Goal: Task Accomplishment & Management: Manage account settings

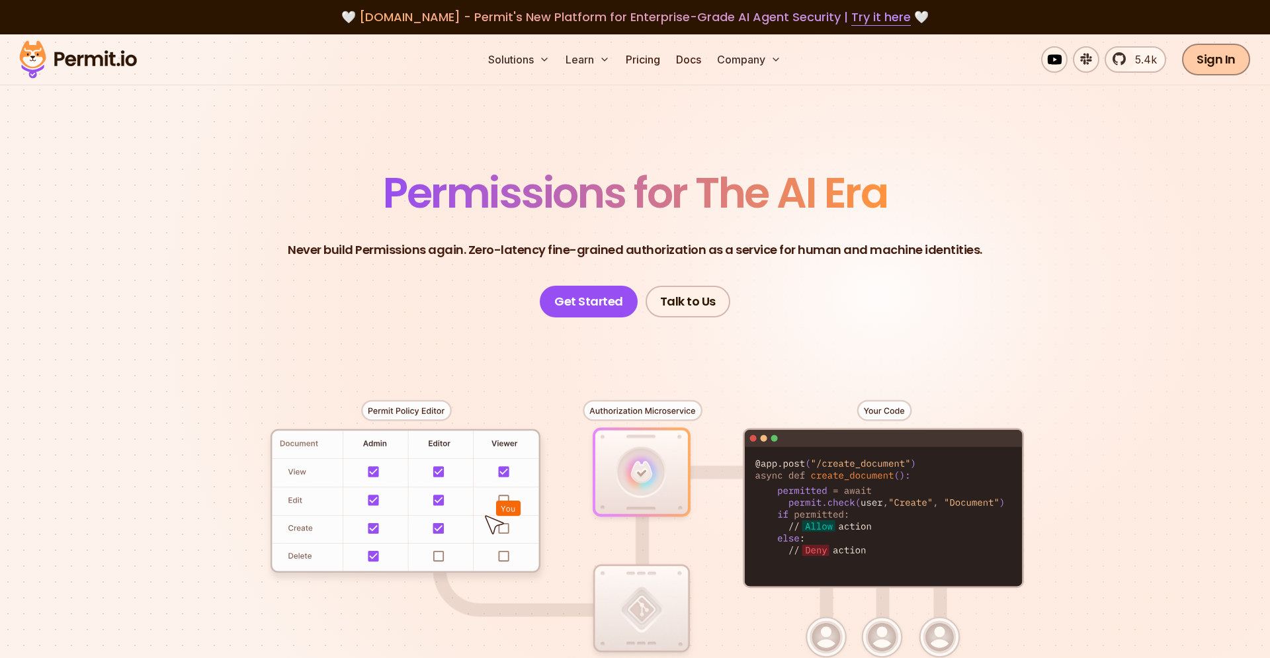
click at [1229, 58] on link "Sign In" at bounding box center [1216, 60] width 68 height 32
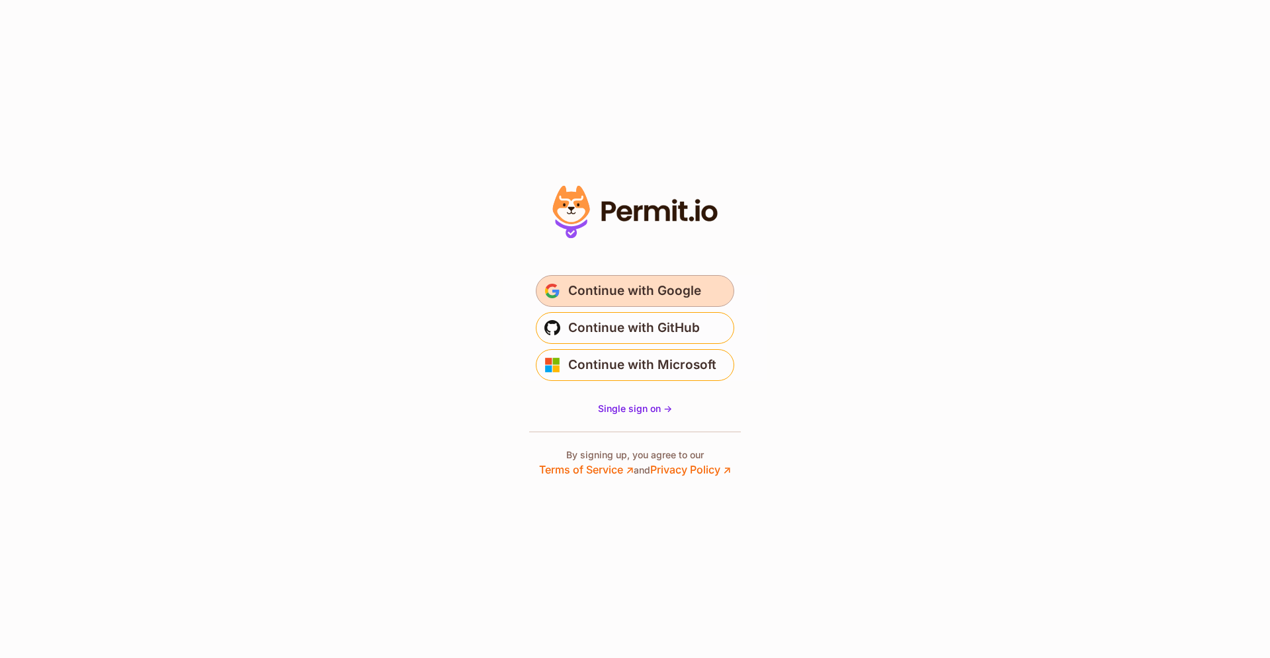
click at [661, 298] on span "Continue with Google" at bounding box center [634, 290] width 133 height 21
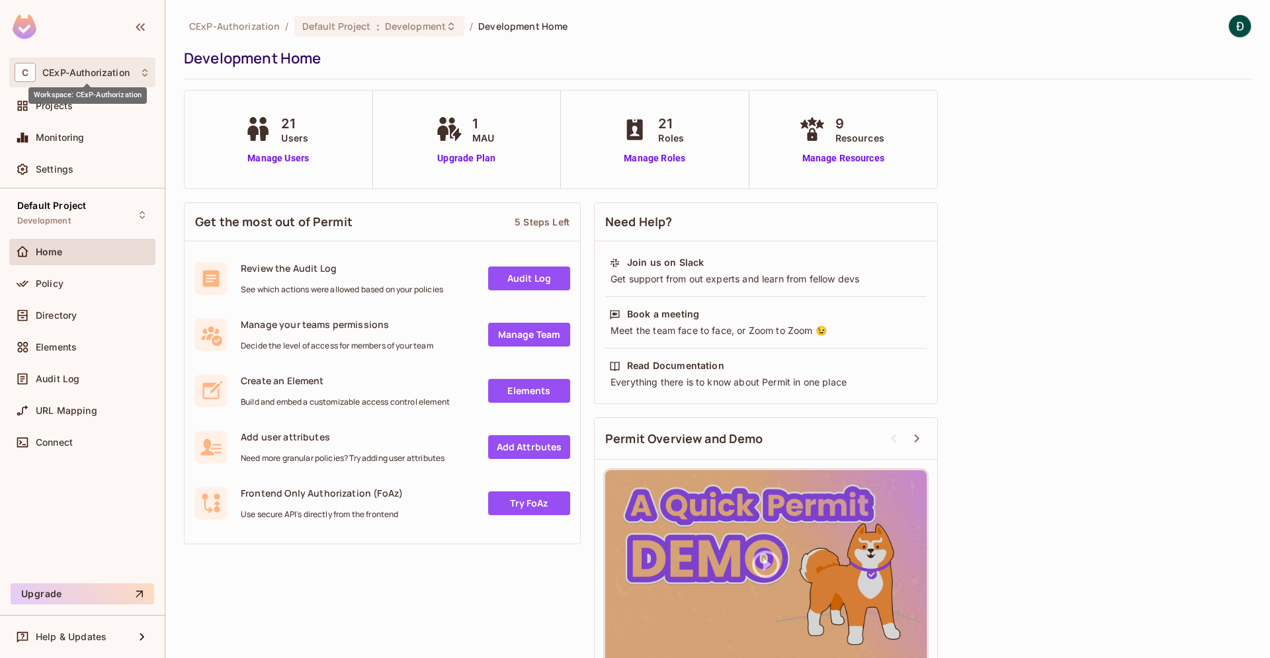
click at [88, 75] on span "CExP-Authorization" at bounding box center [85, 72] width 87 height 11
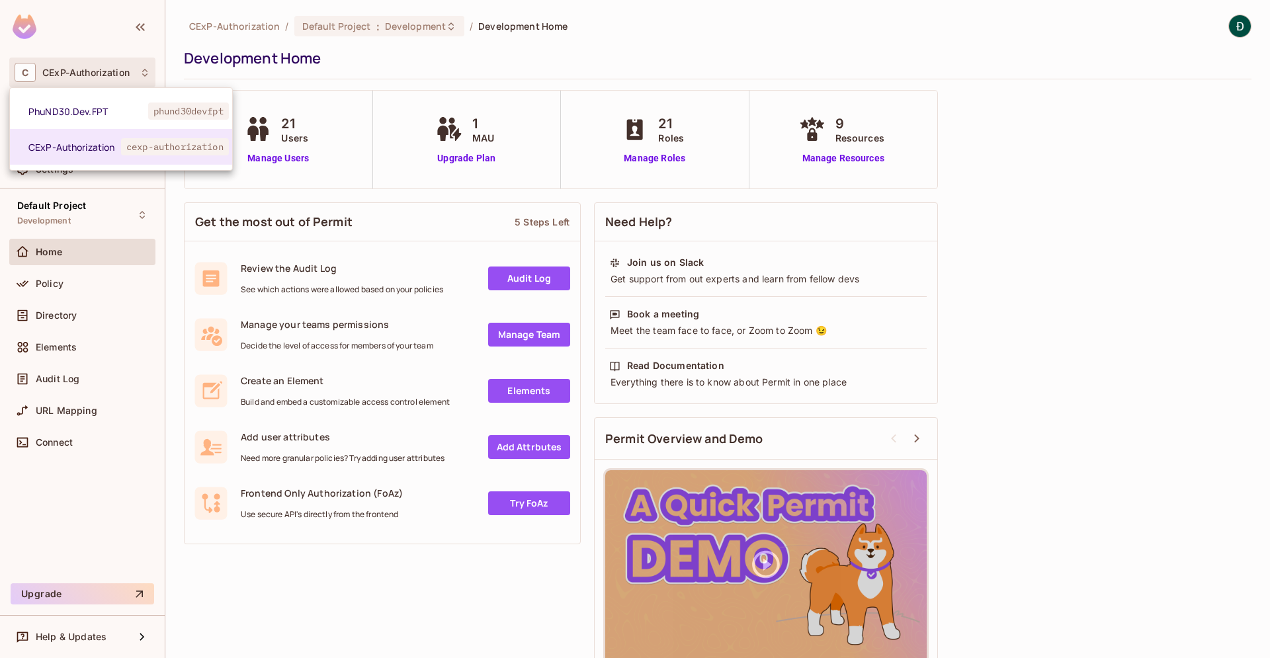
click at [283, 155] on div at bounding box center [635, 329] width 1270 height 658
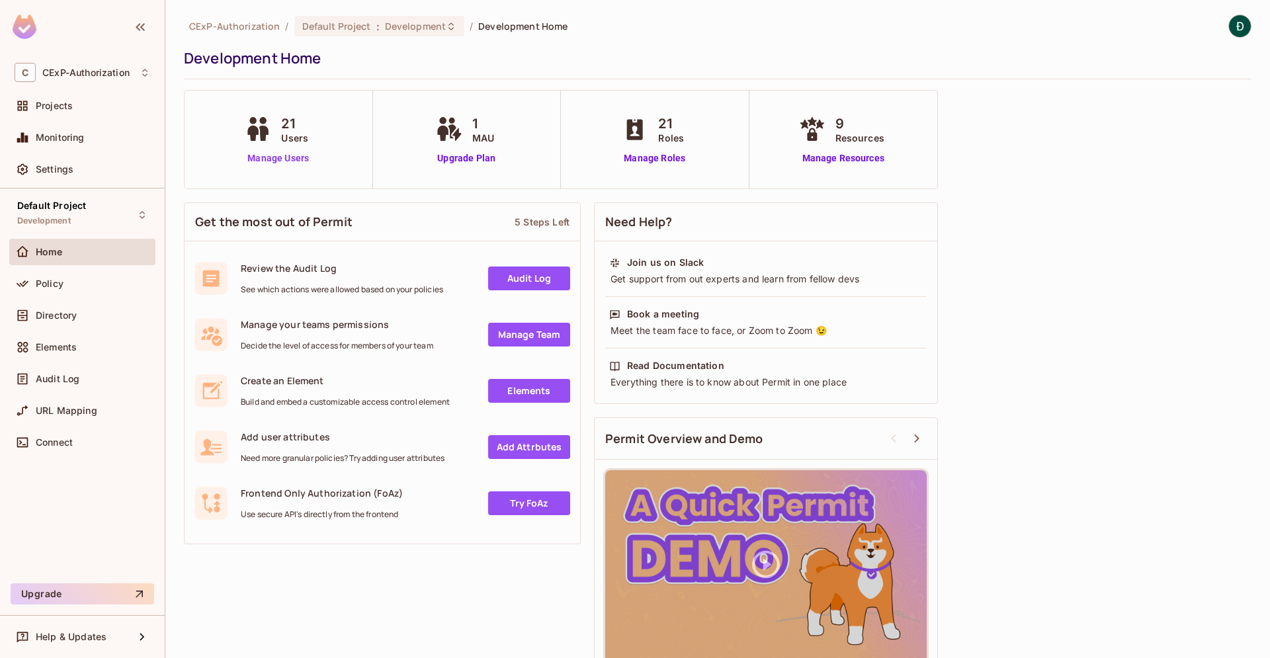
click at [273, 159] on link "Manage Users" at bounding box center [277, 158] width 73 height 14
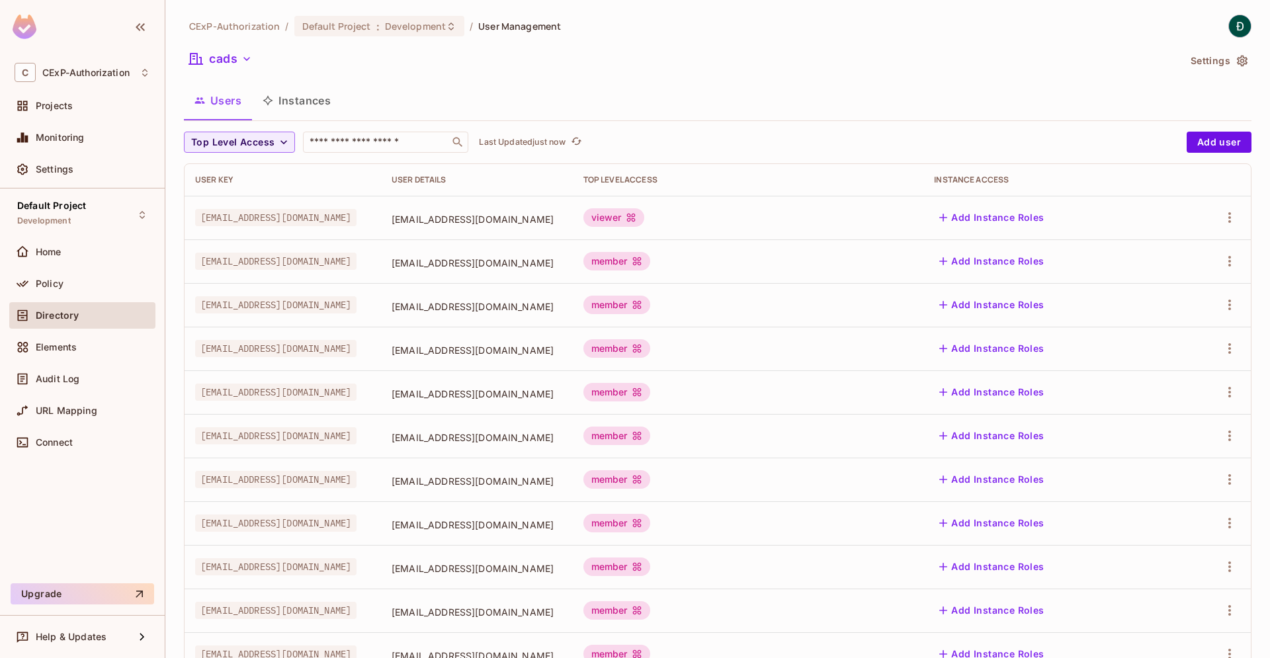
click at [700, 195] on th "Top Level Access" at bounding box center [748, 180] width 351 height 32
click at [466, 216] on span "thanhdm13@fpt.com" at bounding box center [477, 219] width 171 height 13
click at [1231, 222] on icon "button" at bounding box center [1230, 218] width 16 height 16
click at [1165, 249] on div "Edit" at bounding box center [1159, 247] width 18 height 13
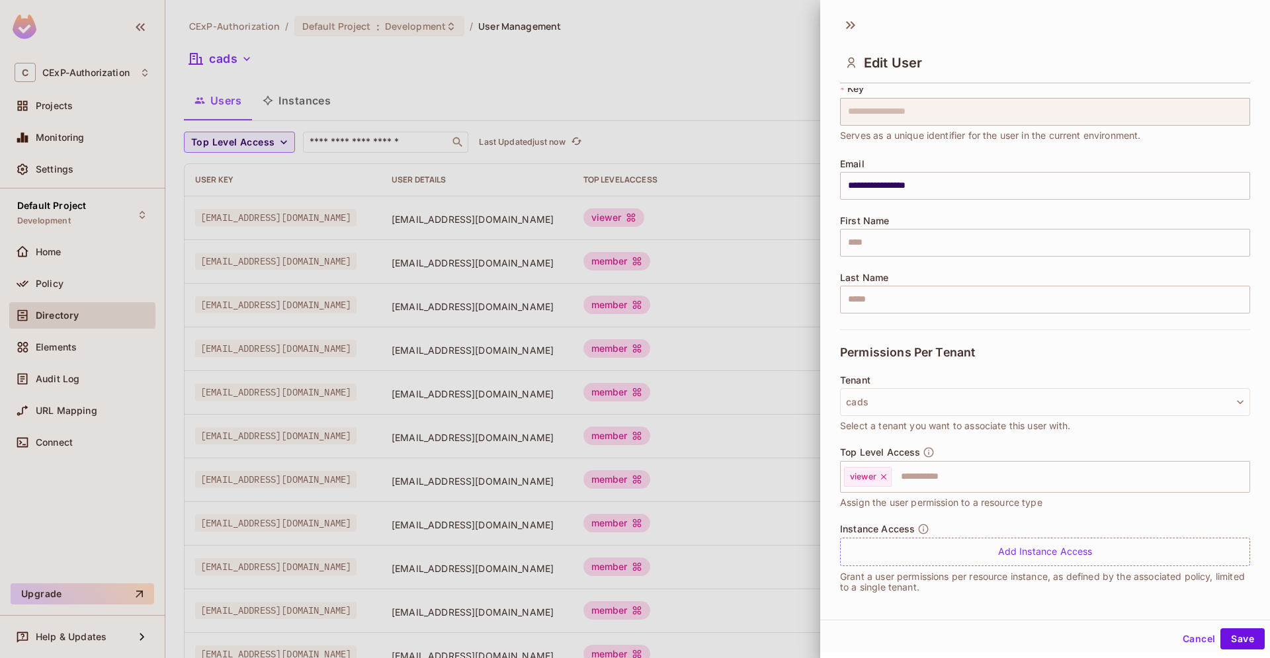
scroll to position [46, 0]
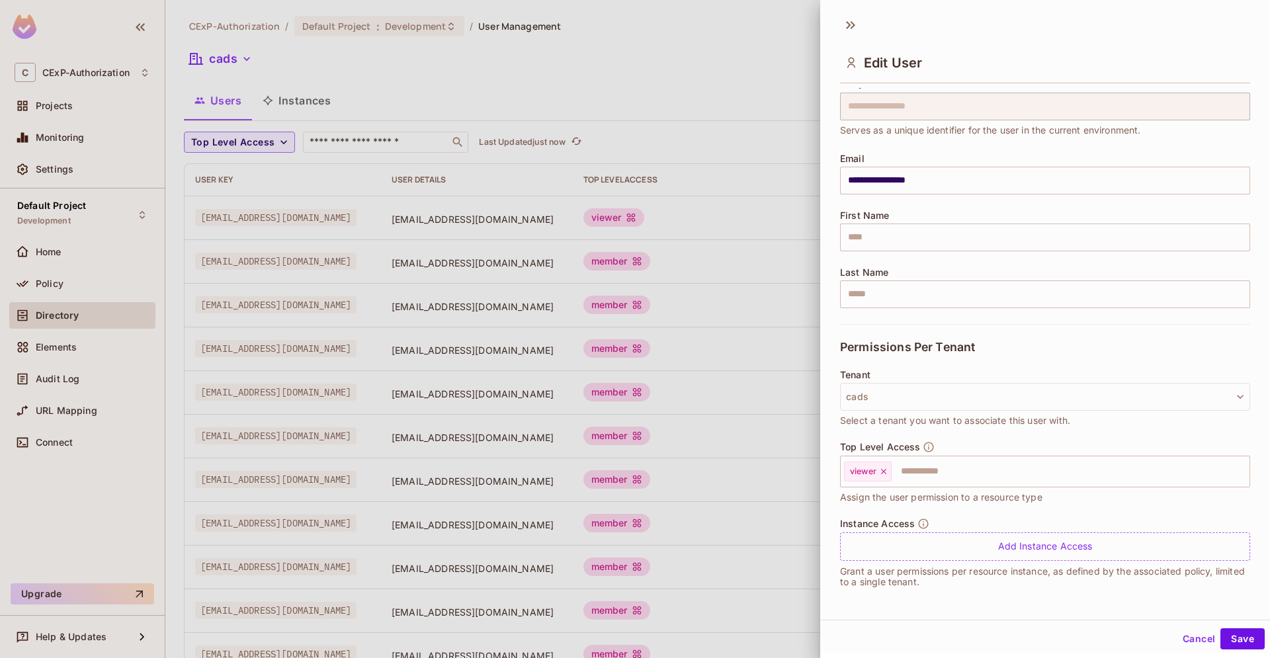
click at [715, 65] on div at bounding box center [635, 329] width 1270 height 658
